Goal: Task Accomplishment & Management: Manage account settings

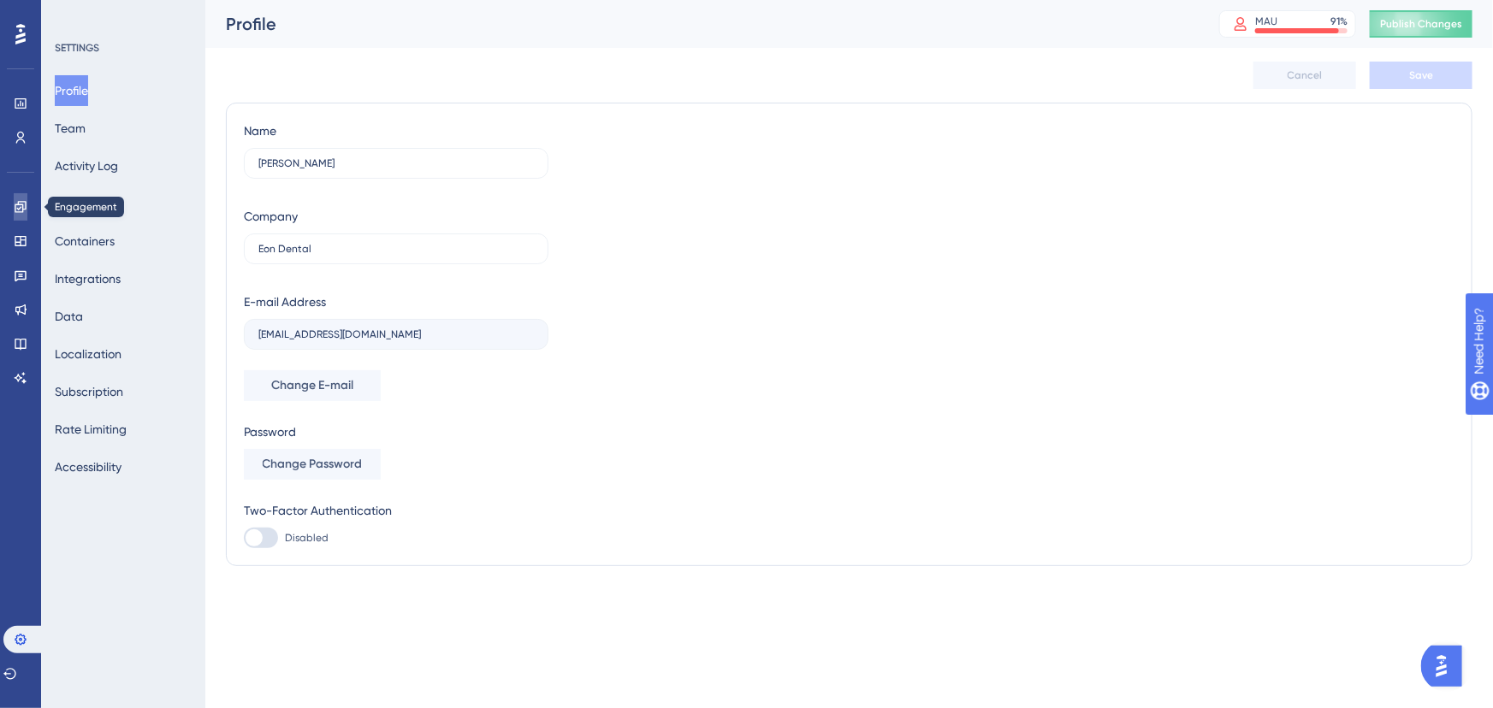
click at [15, 205] on icon at bounding box center [20, 206] width 11 height 11
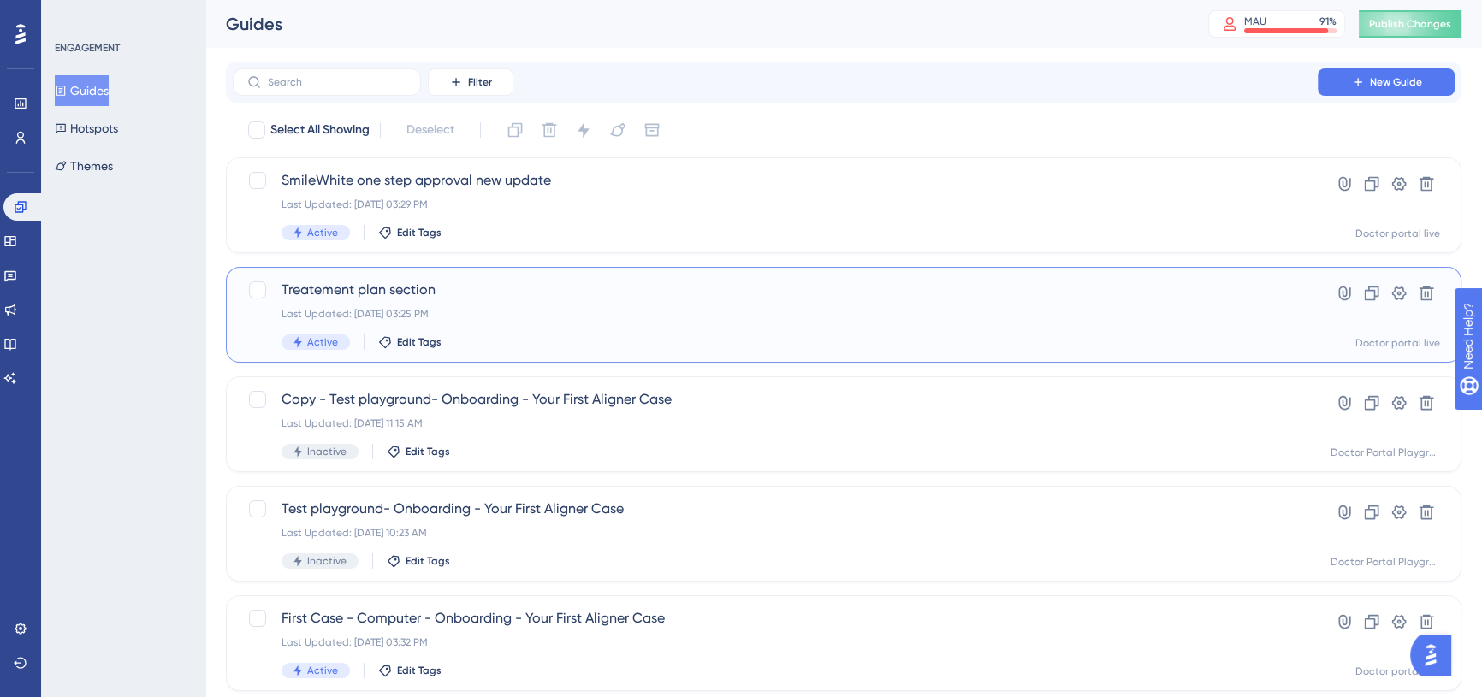
drag, startPoint x: 361, startPoint y: 266, endPoint x: 371, endPoint y: 262, distance: 11.1
click at [361, 267] on div "Treatement plan section Last Updated: [DATE] 03:25 PM Active Edit Tags Hyperlin…" at bounding box center [843, 315] width 1235 height 96
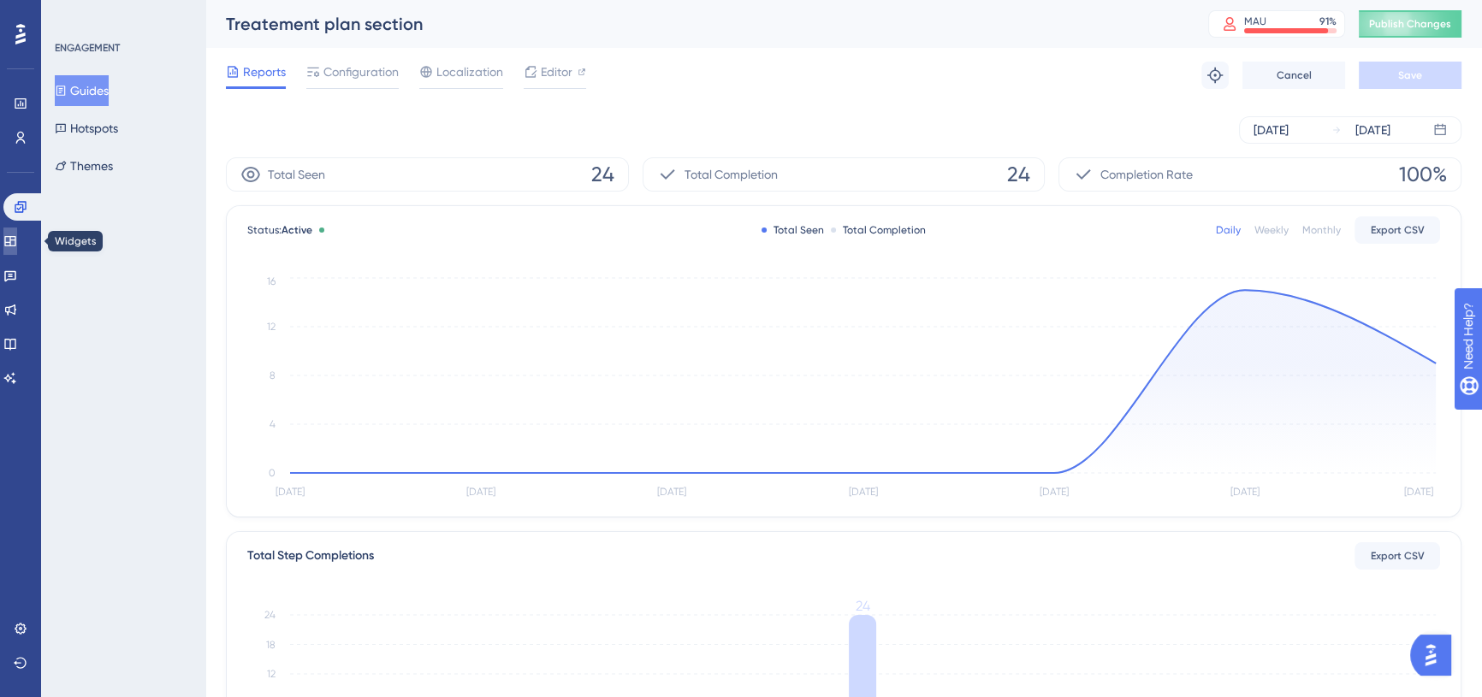
click at [17, 231] on link at bounding box center [10, 241] width 14 height 27
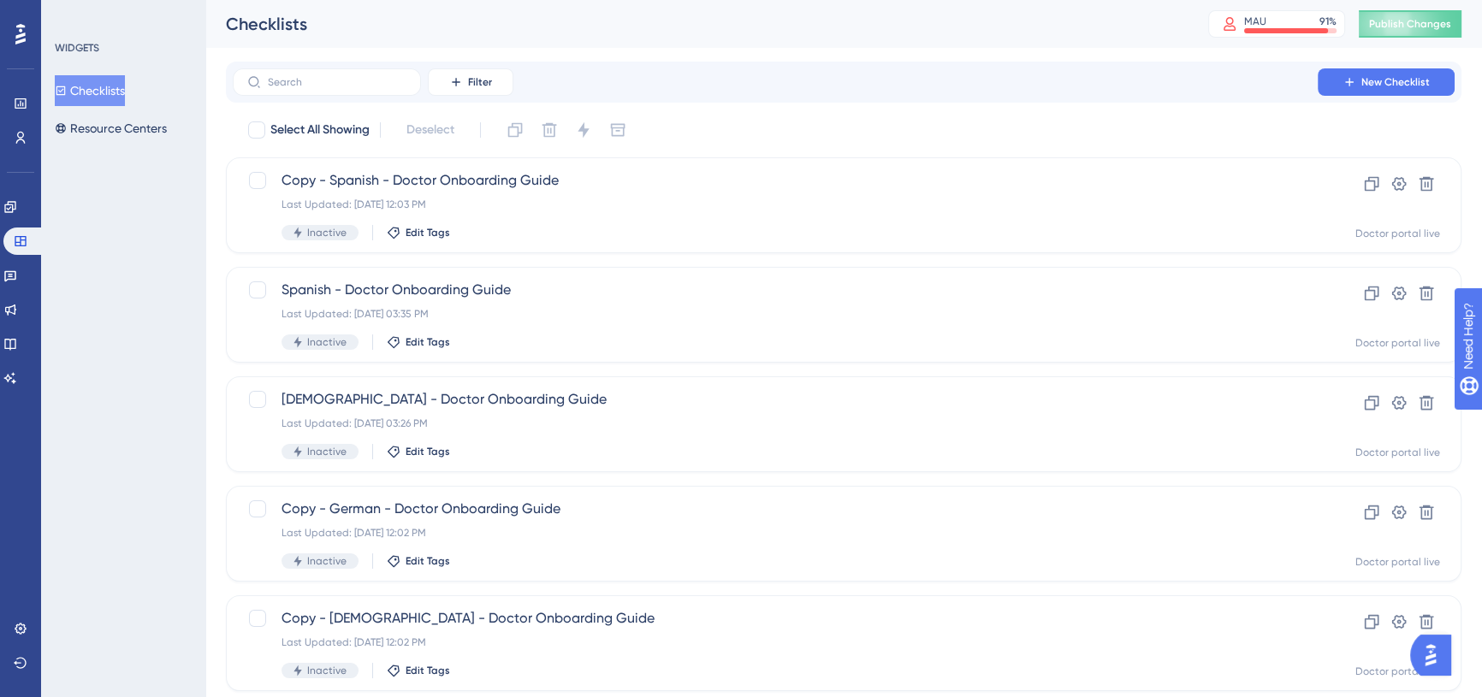
click at [22, 222] on div "Engagement Widgets Feedback Product Updates Knowledge Base AI Assistant" at bounding box center [20, 292] width 34 height 198
click at [17, 215] on link at bounding box center [10, 206] width 14 height 27
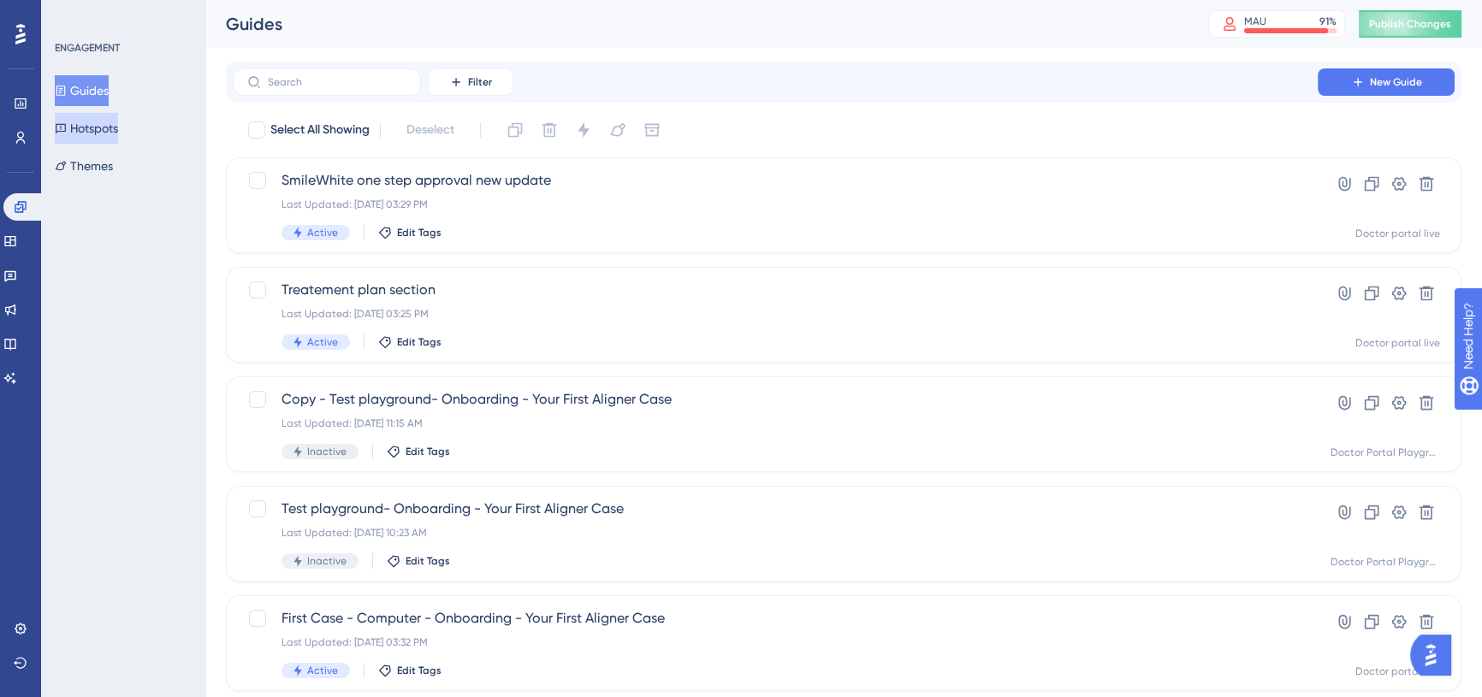
click at [86, 139] on button "Hotspots" at bounding box center [86, 128] width 63 height 31
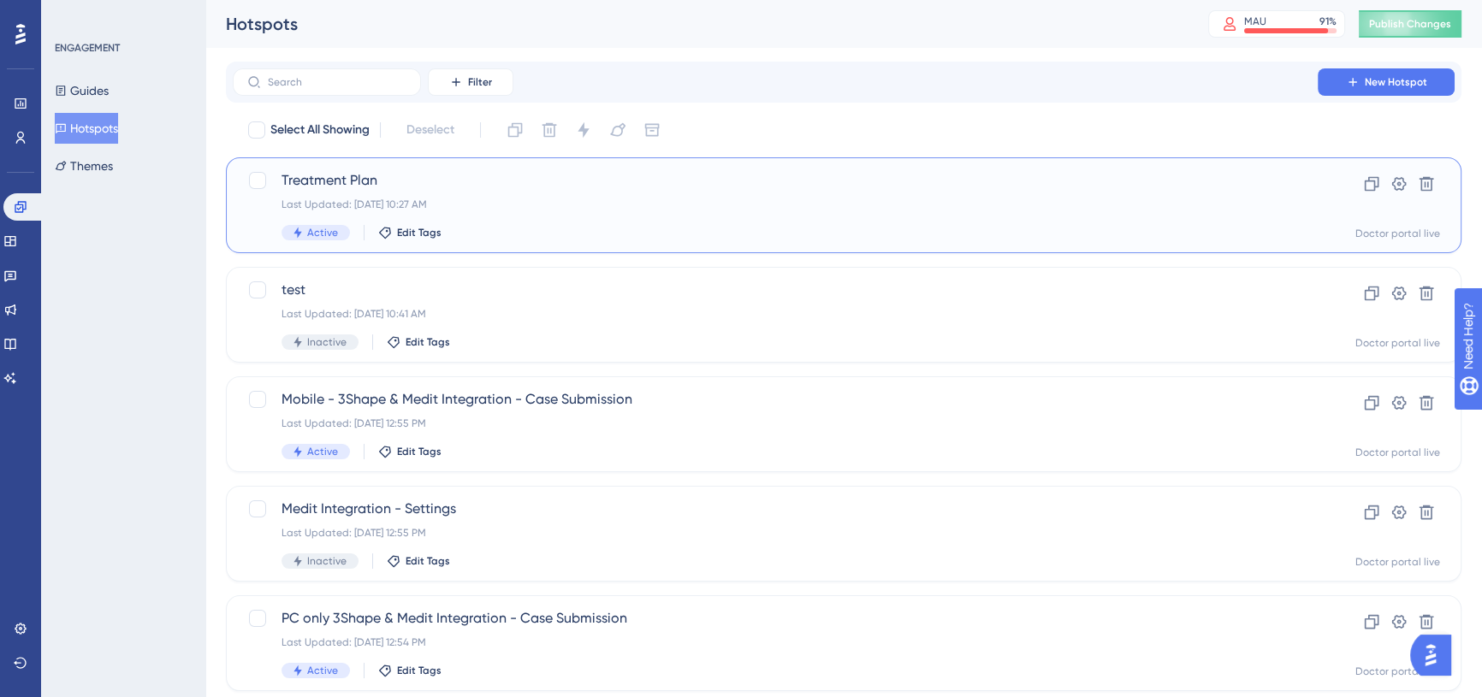
click at [506, 202] on div "Last Updated: [DATE] 10:27 AM" at bounding box center [774, 205] width 987 height 14
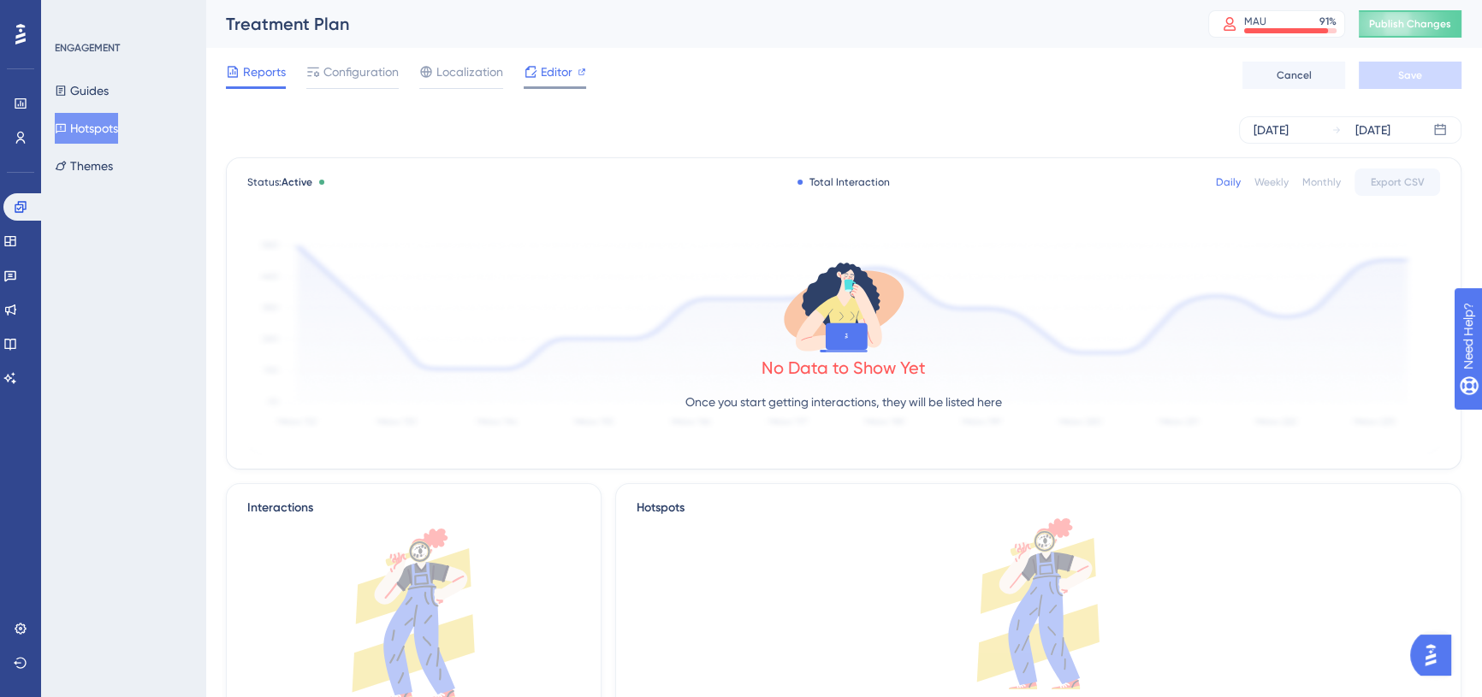
click at [548, 86] on div at bounding box center [555, 87] width 62 height 3
click at [98, 89] on button "Guides" at bounding box center [82, 90] width 54 height 31
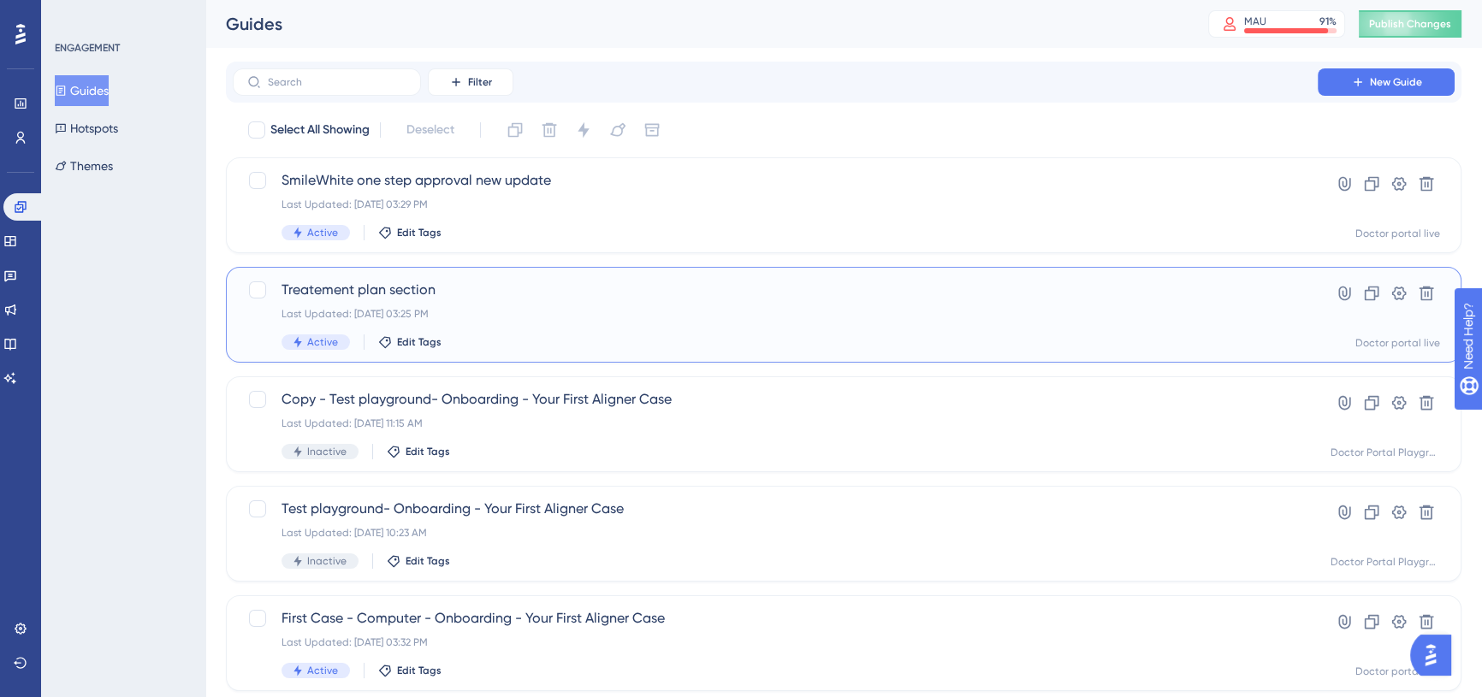
click at [458, 286] on span "Treatement plan section" at bounding box center [774, 290] width 987 height 21
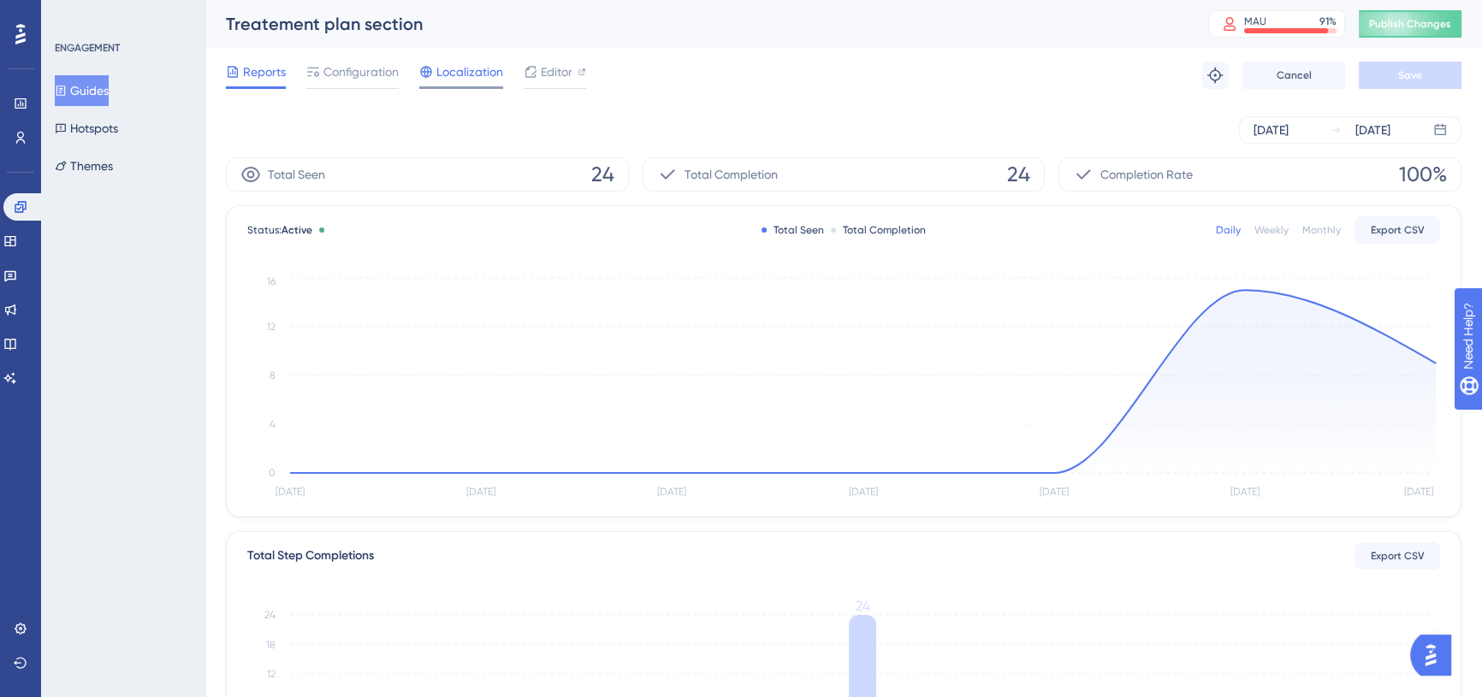
click at [479, 68] on span "Localization" at bounding box center [469, 72] width 67 height 21
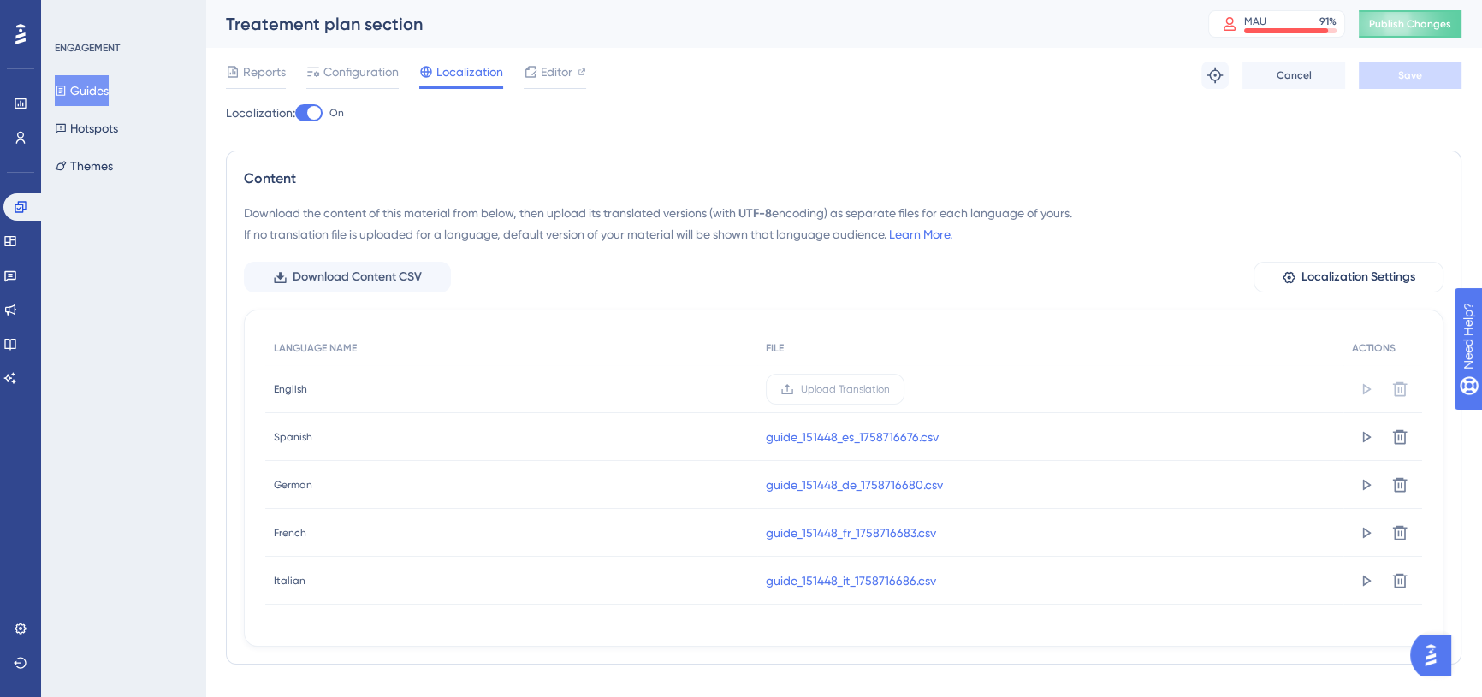
click at [308, 116] on div at bounding box center [308, 112] width 27 height 17
click at [295, 114] on input "On" at bounding box center [294, 113] width 1 height 1
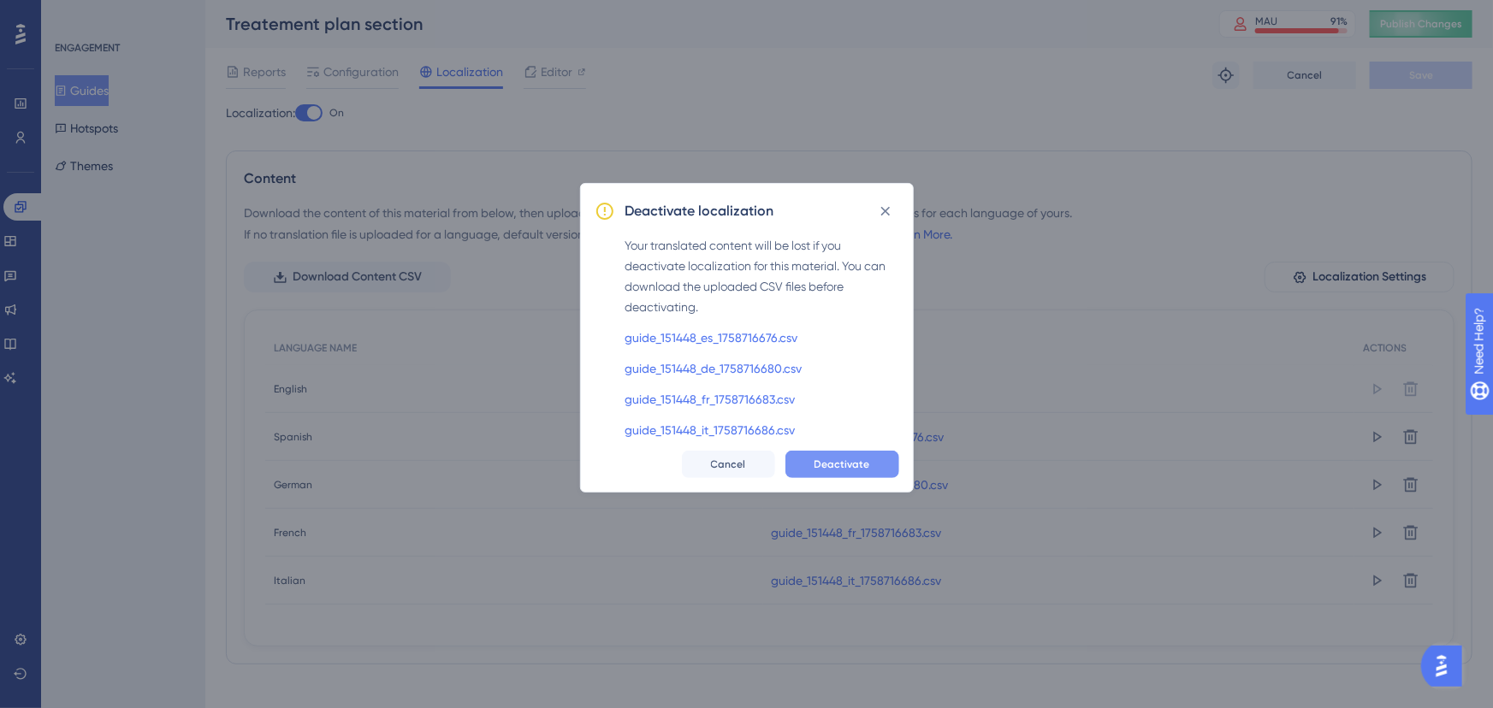
click at [812, 458] on button "Deactivate" at bounding box center [842, 464] width 114 height 27
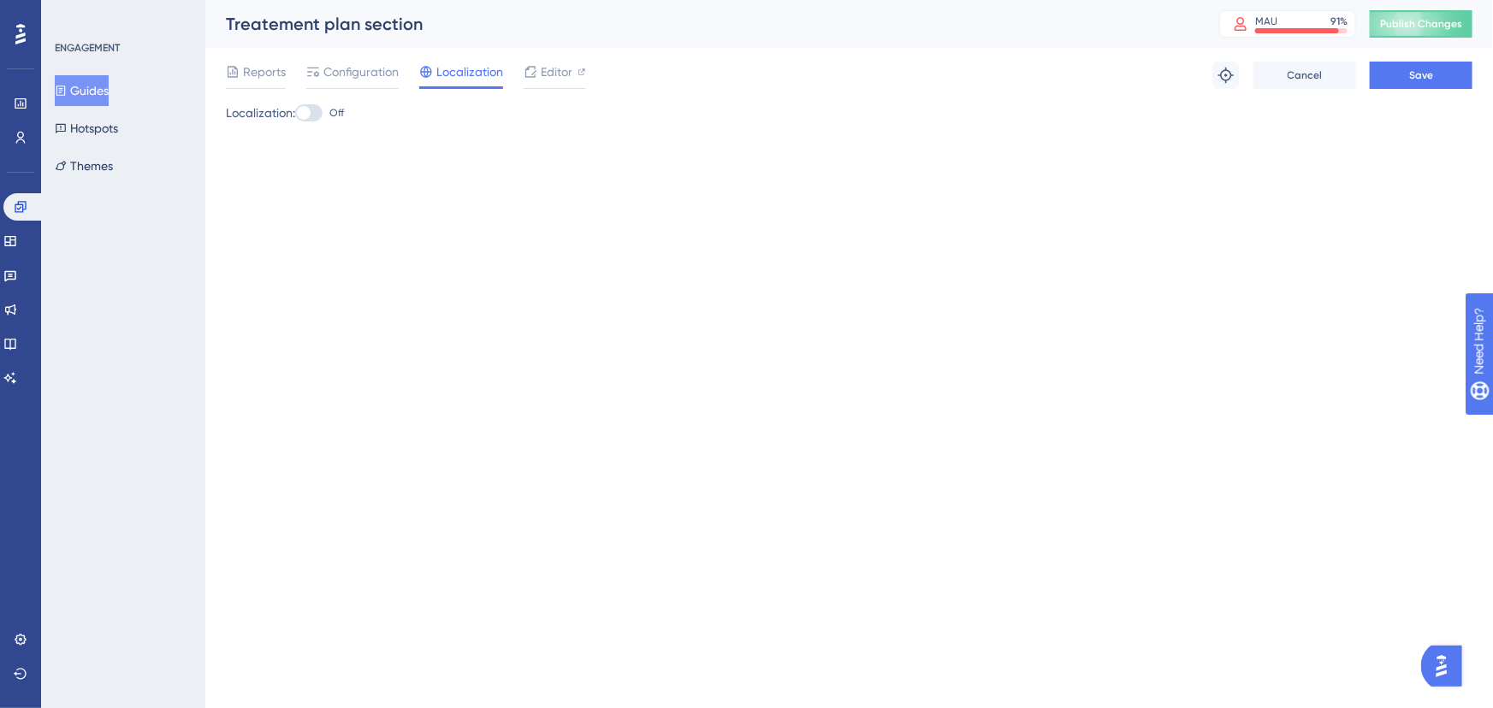
click at [323, 117] on div at bounding box center [308, 112] width 27 height 17
click at [295, 114] on input "Off" at bounding box center [294, 113] width 1 height 1
checkbox input "true"
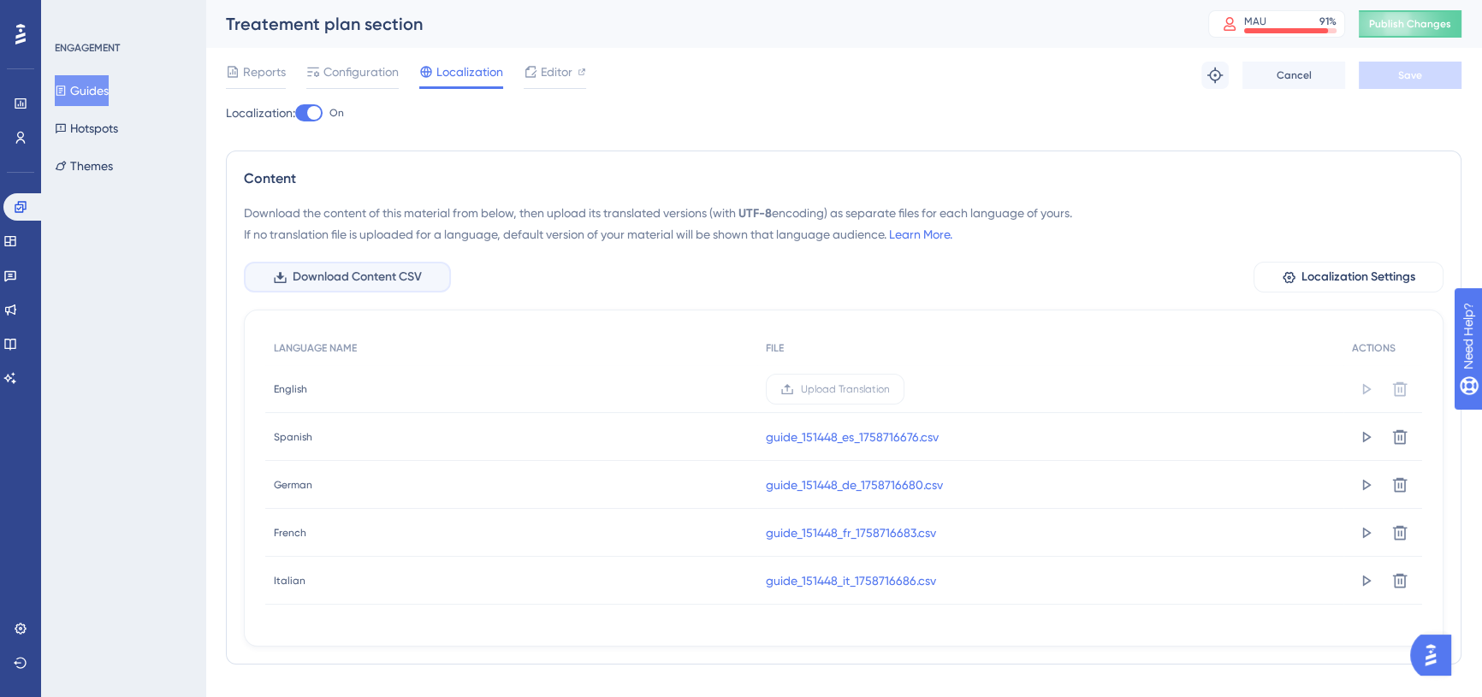
click at [401, 275] on span "Download Content CSV" at bounding box center [357, 277] width 129 height 21
click at [118, 137] on button "Hotspots" at bounding box center [86, 128] width 63 height 31
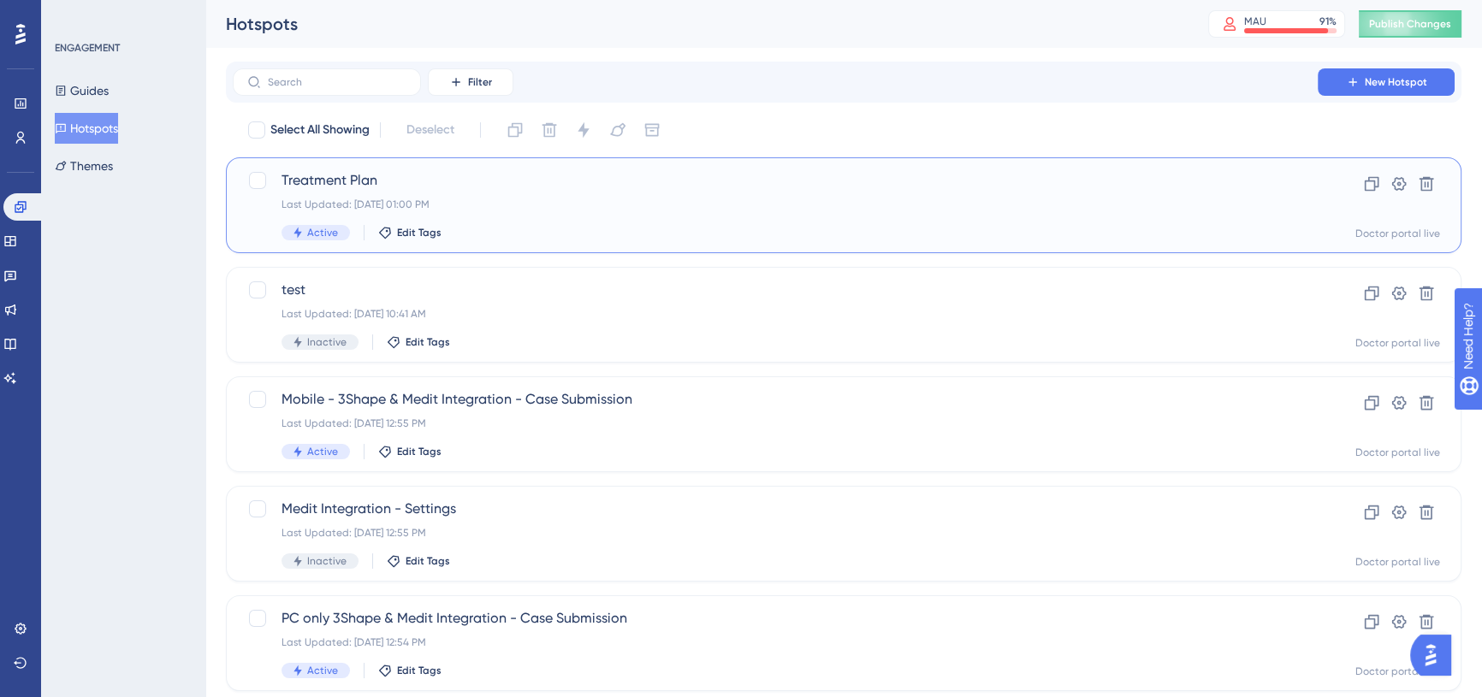
click at [364, 199] on div "Last Updated: [DATE] 01:00 PM" at bounding box center [774, 205] width 987 height 14
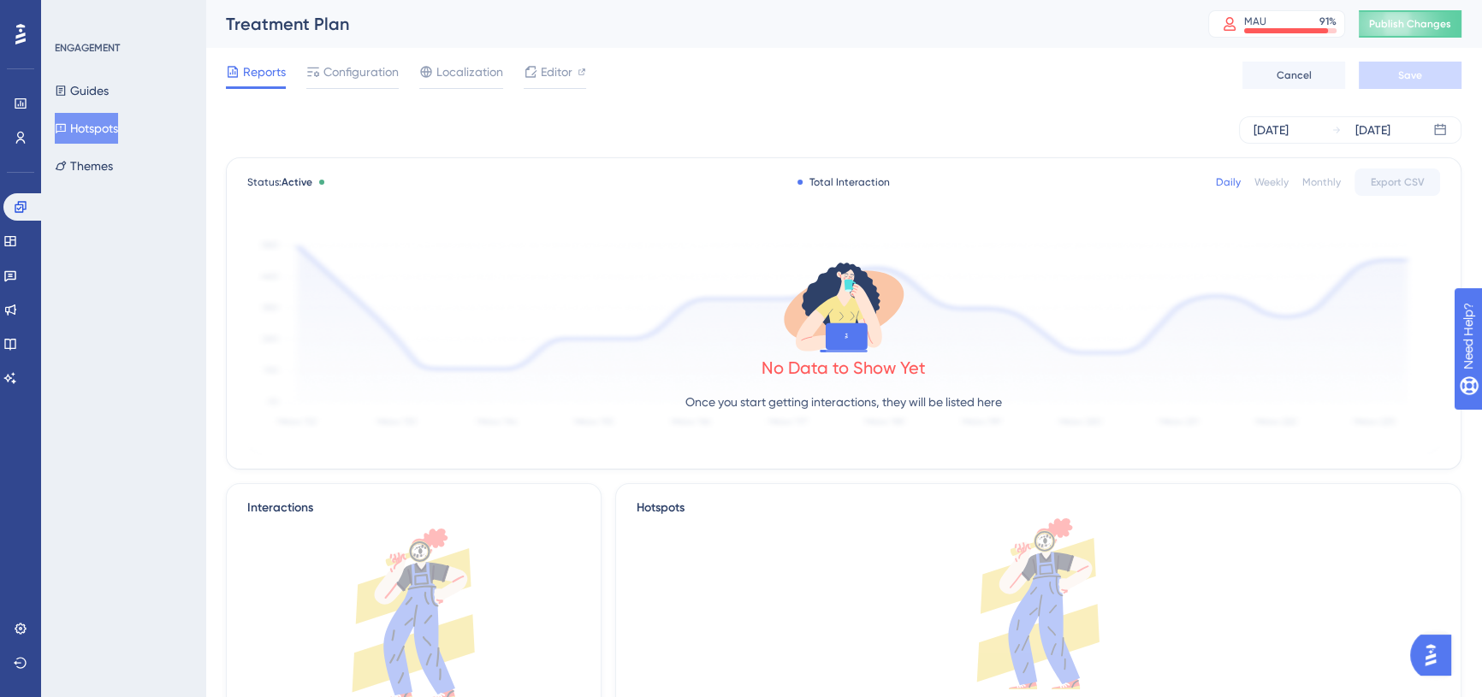
click at [435, 90] on div "Reports Configuration Localization Editor Cancel Save" at bounding box center [843, 75] width 1235 height 55
click at [440, 78] on span "Localization" at bounding box center [469, 72] width 67 height 21
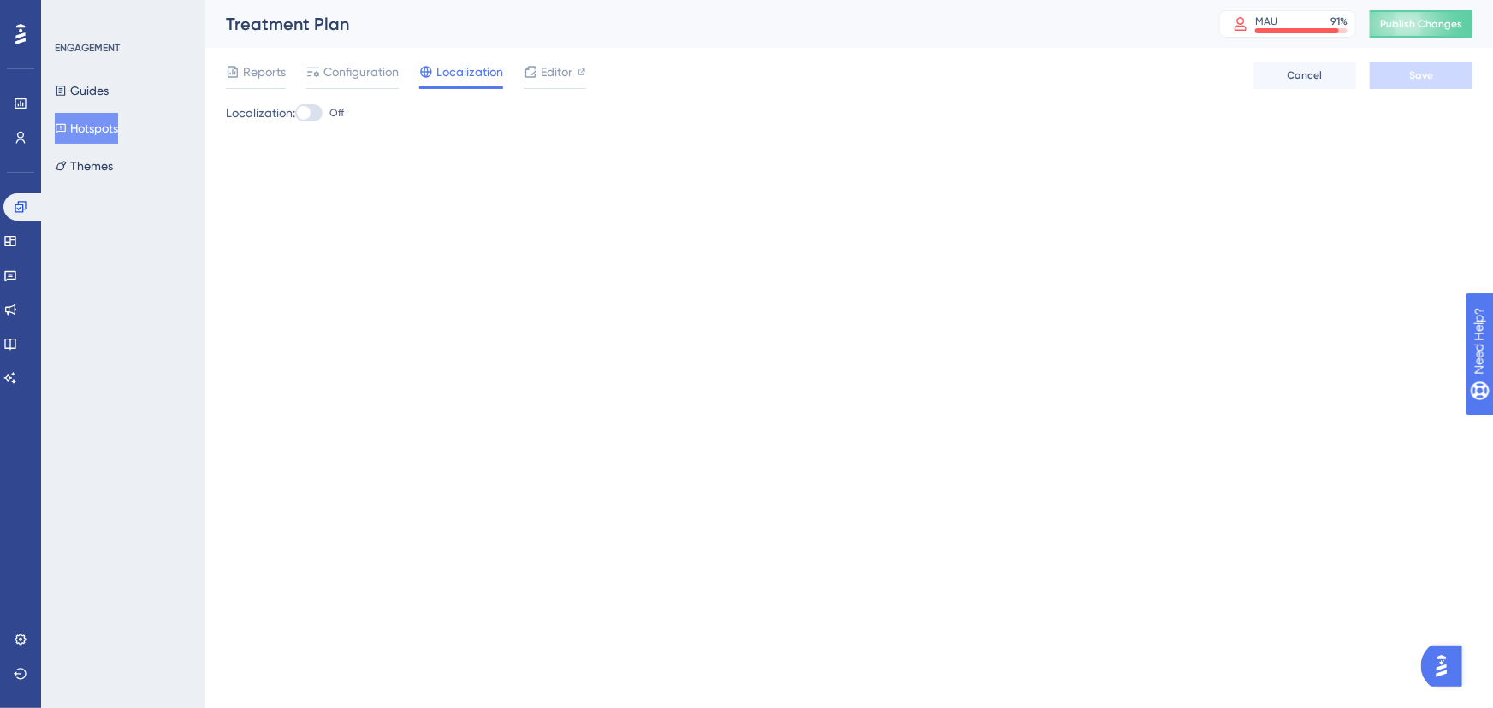
click at [320, 110] on div at bounding box center [308, 112] width 27 height 17
click at [295, 113] on input "Off" at bounding box center [294, 113] width 1 height 1
checkbox input "true"
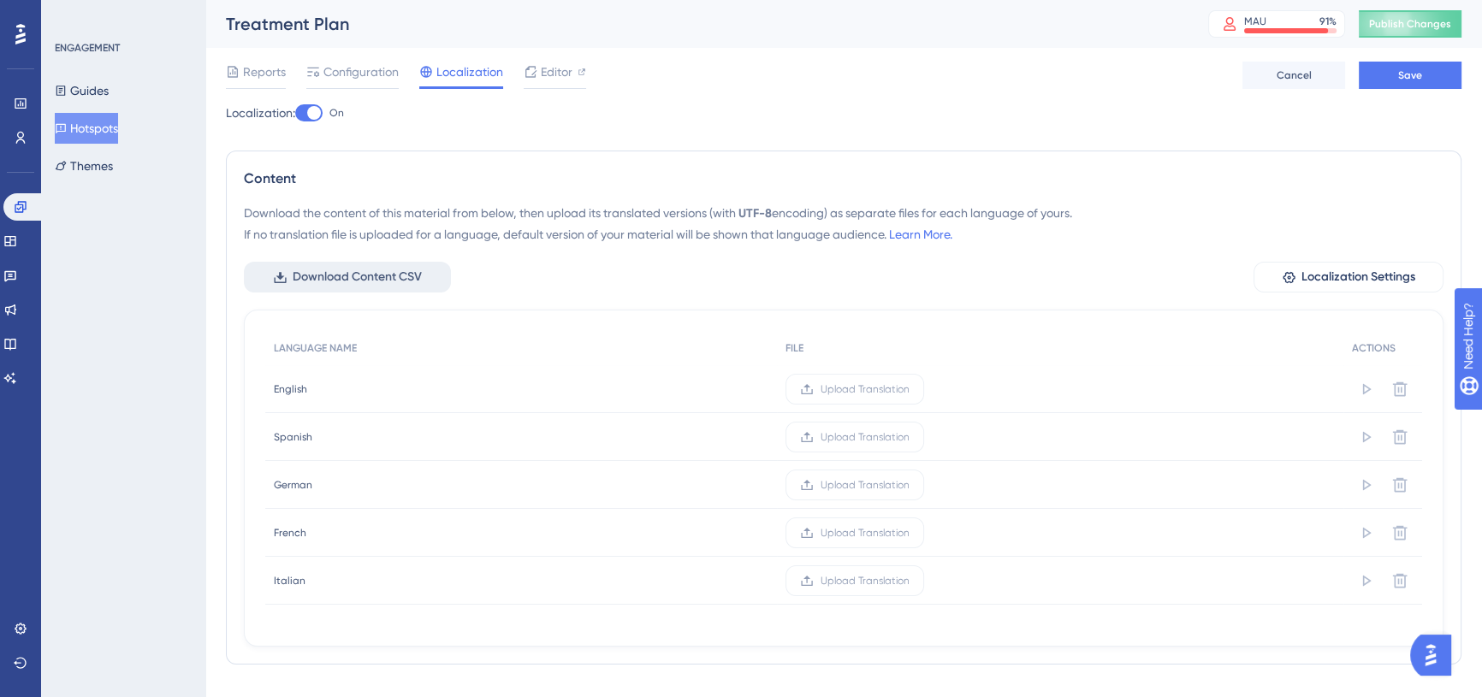
click at [340, 264] on button "Download Content CSV" at bounding box center [347, 277] width 207 height 31
click at [863, 427] on label "Upload Translation" at bounding box center [854, 437] width 139 height 31
click at [909, 437] on input "Upload Translation" at bounding box center [909, 437] width 0 height 0
click at [829, 480] on span "Upload Translation" at bounding box center [841, 485] width 89 height 14
click at [886, 485] on input "Upload Translation" at bounding box center [886, 485] width 0 height 0
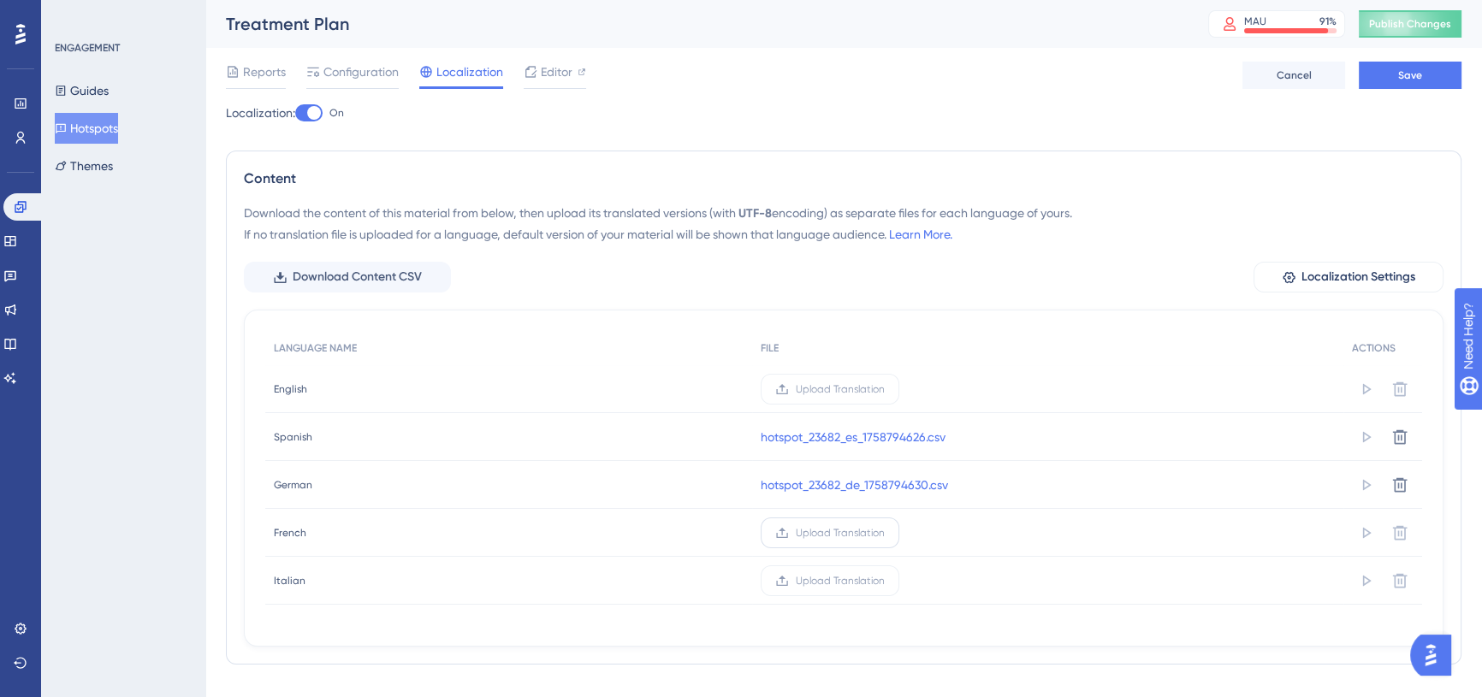
click at [791, 527] on label "Upload Translation" at bounding box center [830, 533] width 139 height 31
click at [885, 533] on input "Upload Translation" at bounding box center [885, 533] width 0 height 0
click at [812, 581] on span "Upload Translation" at bounding box center [840, 581] width 89 height 14
click at [885, 581] on input "Upload Translation" at bounding box center [885, 581] width 0 height 0
click at [1380, 70] on button "Save" at bounding box center [1410, 75] width 103 height 27
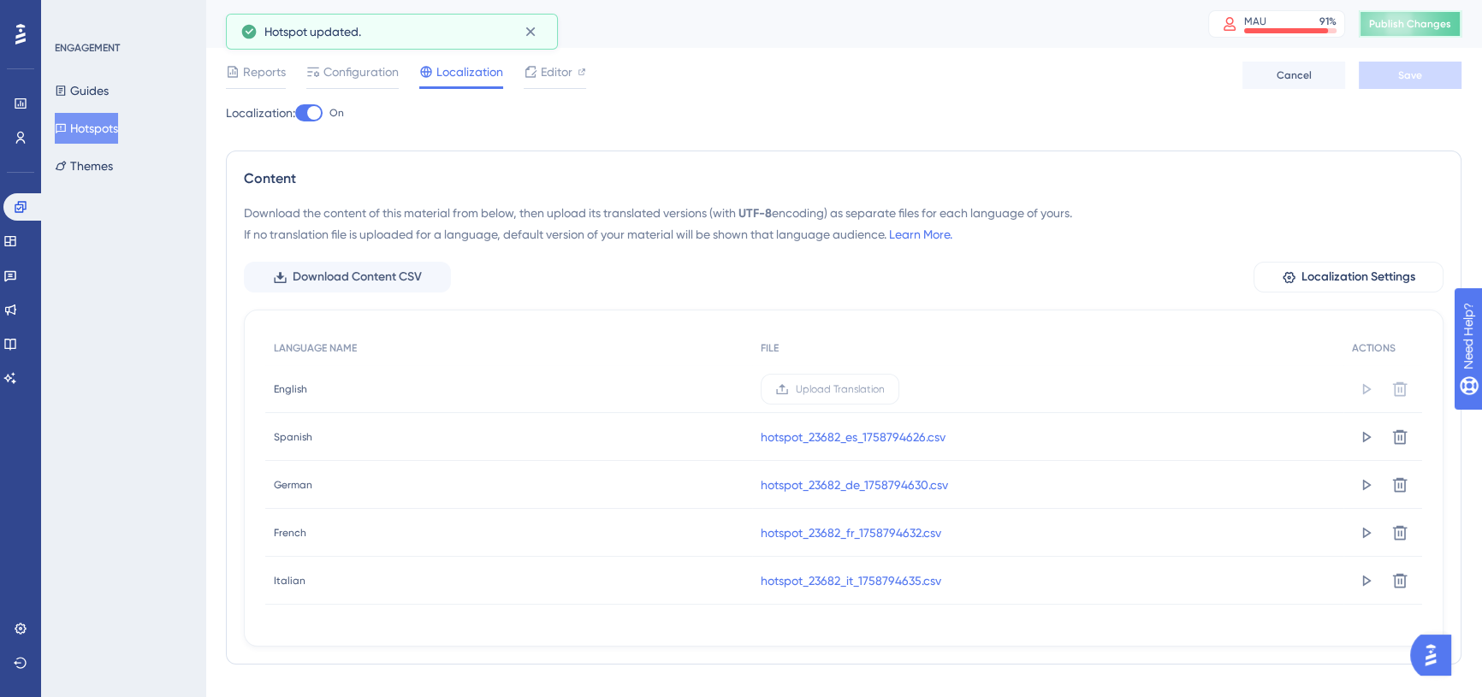
click at [1389, 27] on span "Publish Changes" at bounding box center [1410, 24] width 82 height 14
click at [17, 273] on link at bounding box center [10, 275] width 14 height 27
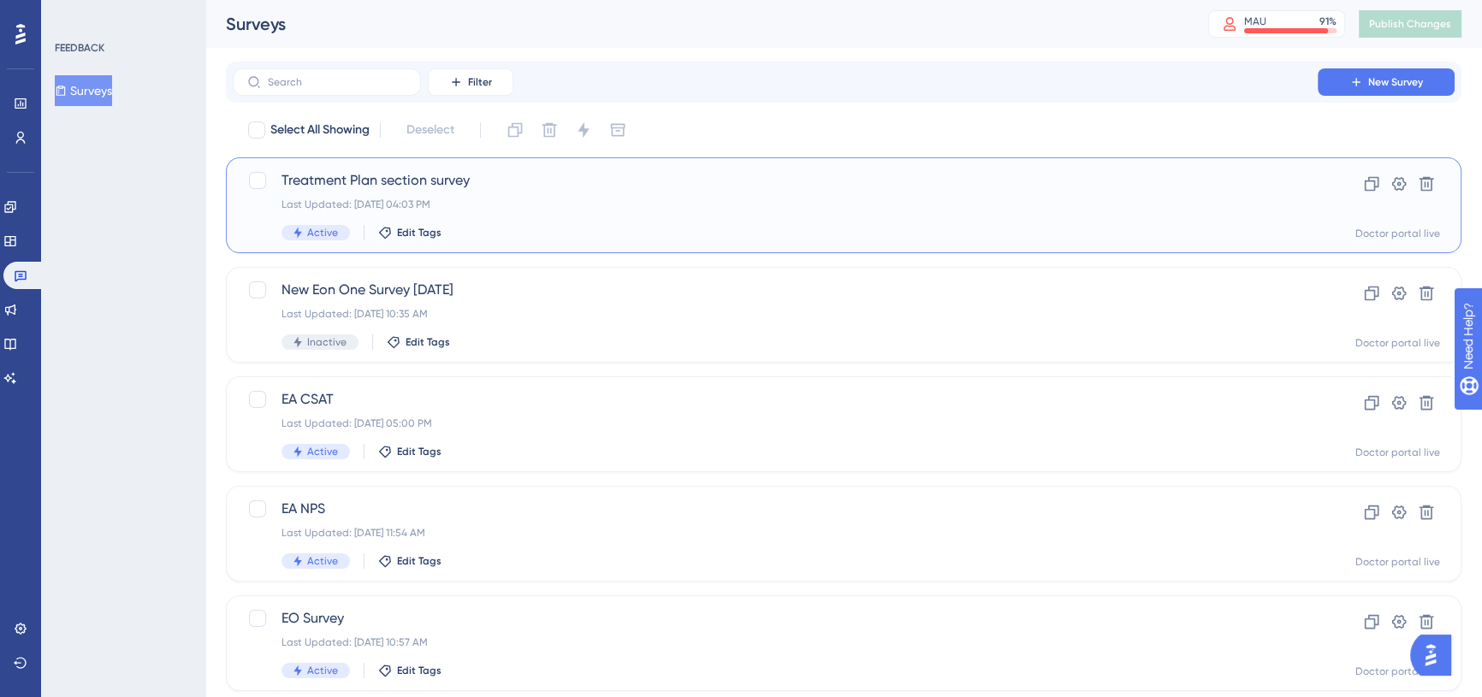
click at [418, 183] on span "Treatment Plan section survey" at bounding box center [774, 180] width 987 height 21
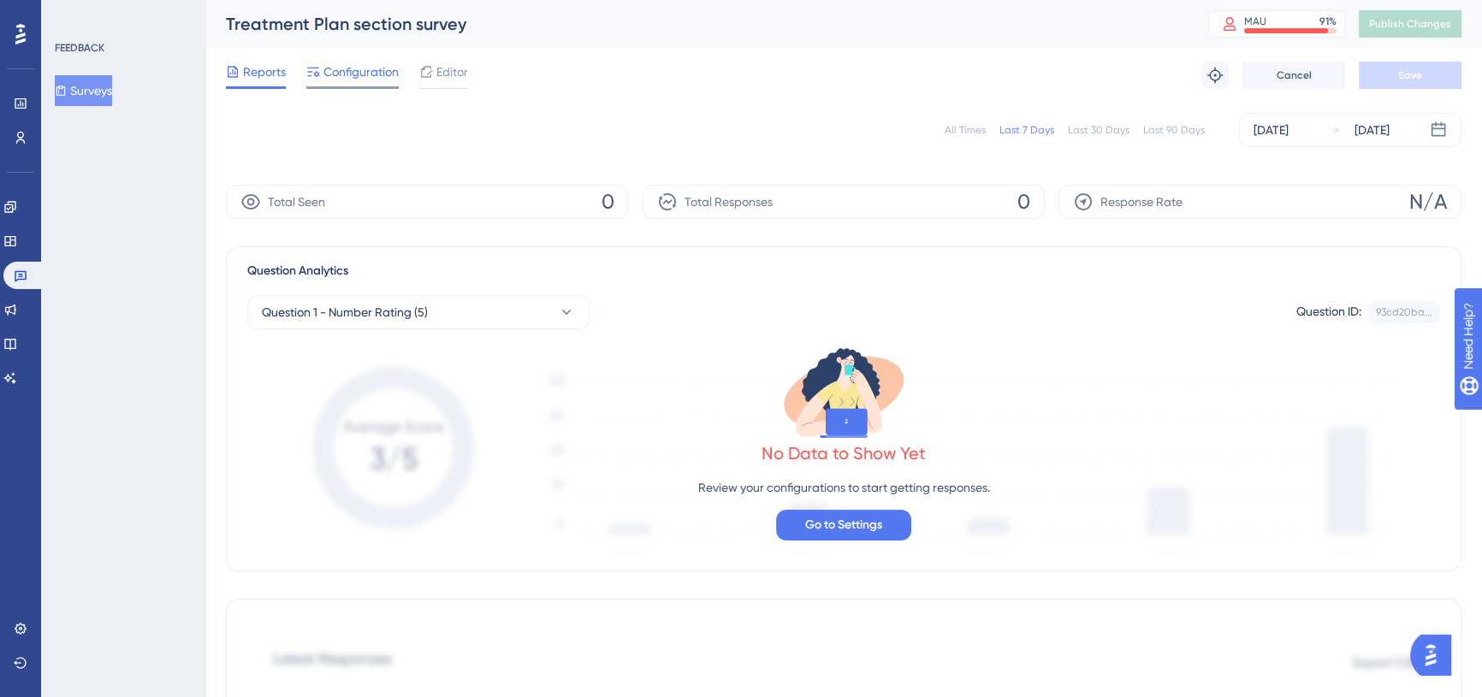
click at [377, 80] on span "Configuration" at bounding box center [360, 72] width 75 height 21
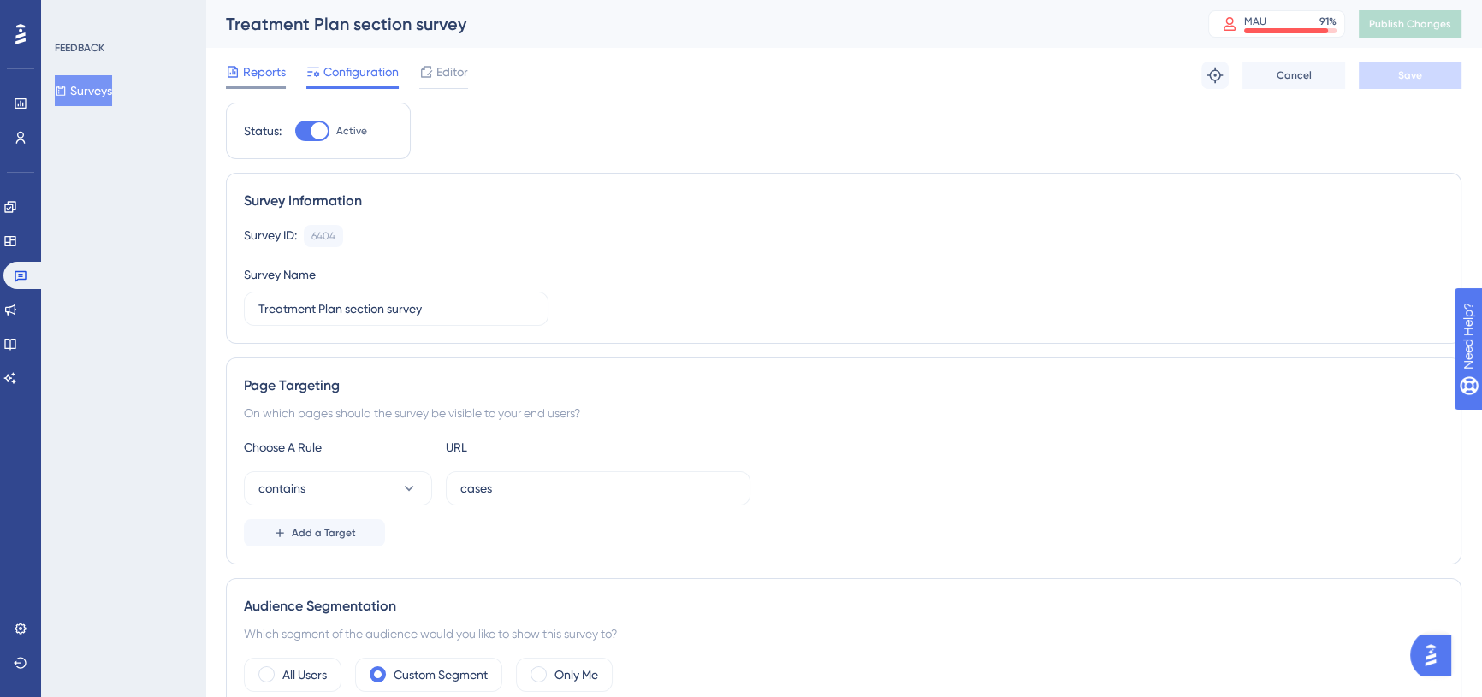
click at [274, 78] on span "Reports" at bounding box center [264, 72] width 43 height 21
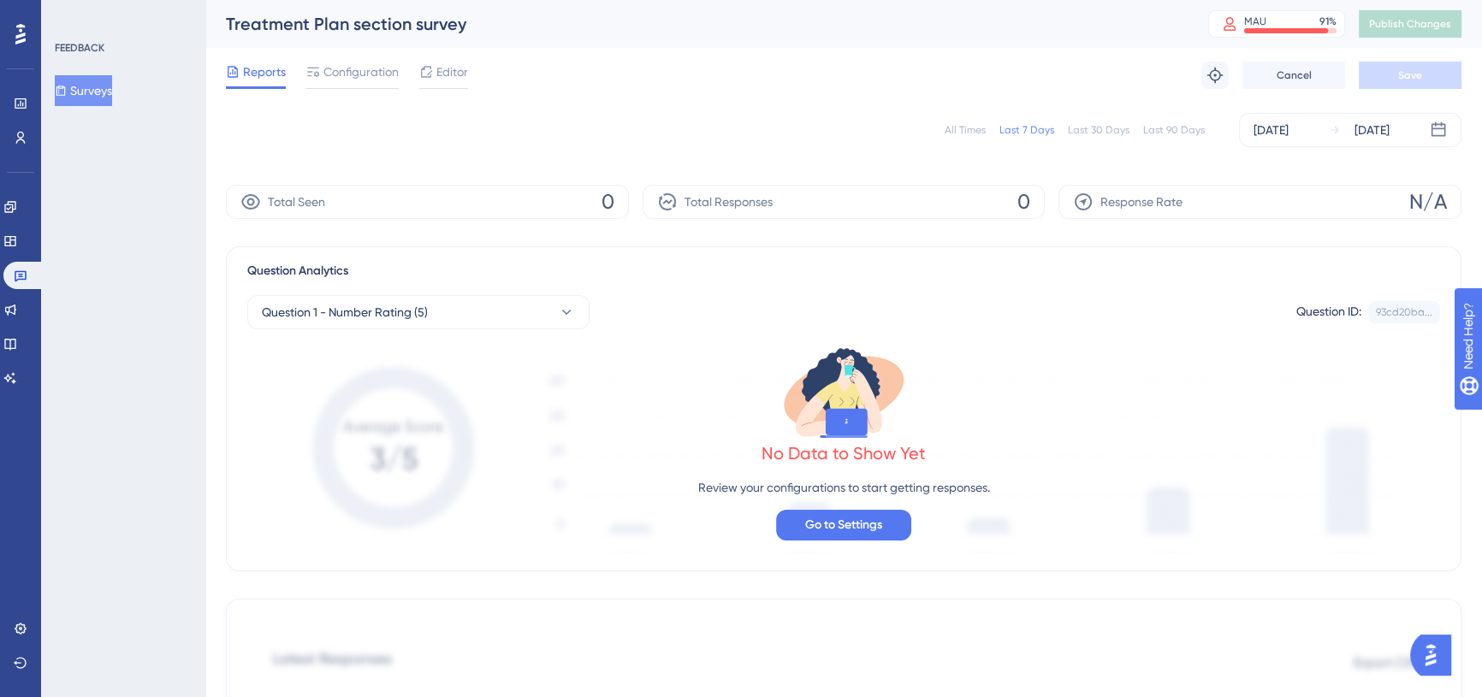
click at [37, 204] on div "Engagement" at bounding box center [20, 206] width 34 height 27
click at [17, 206] on icon at bounding box center [10, 207] width 14 height 14
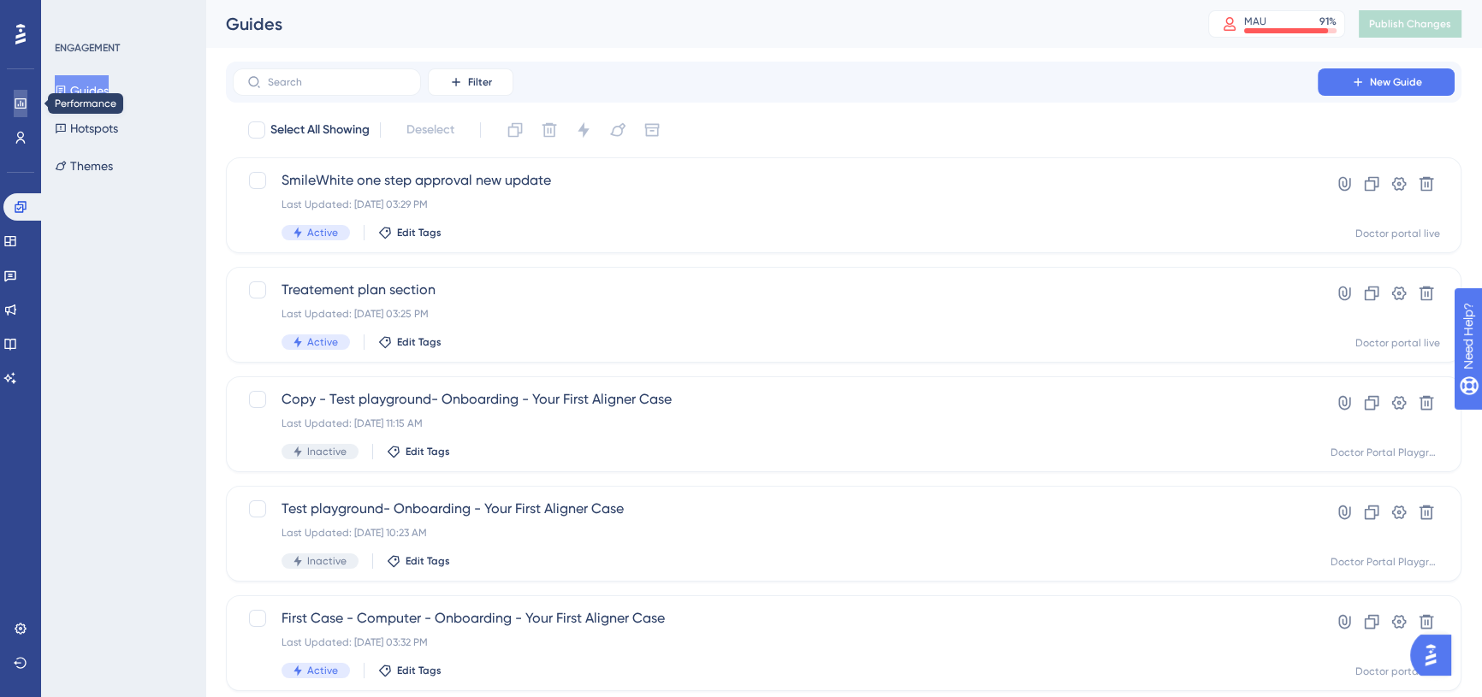
click at [23, 111] on link at bounding box center [21, 103] width 14 height 27
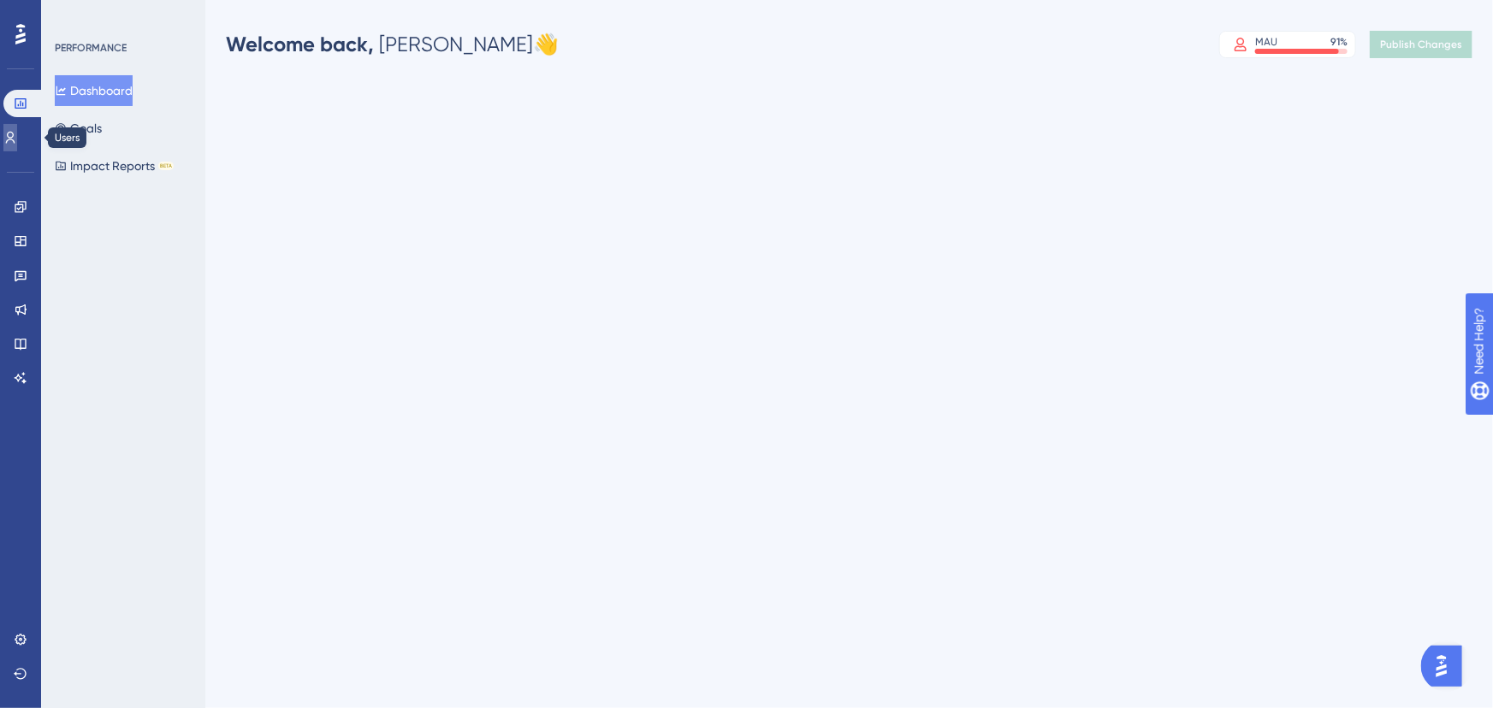
click at [17, 144] on icon at bounding box center [10, 138] width 14 height 14
